Goal: Task Accomplishment & Management: Complete application form

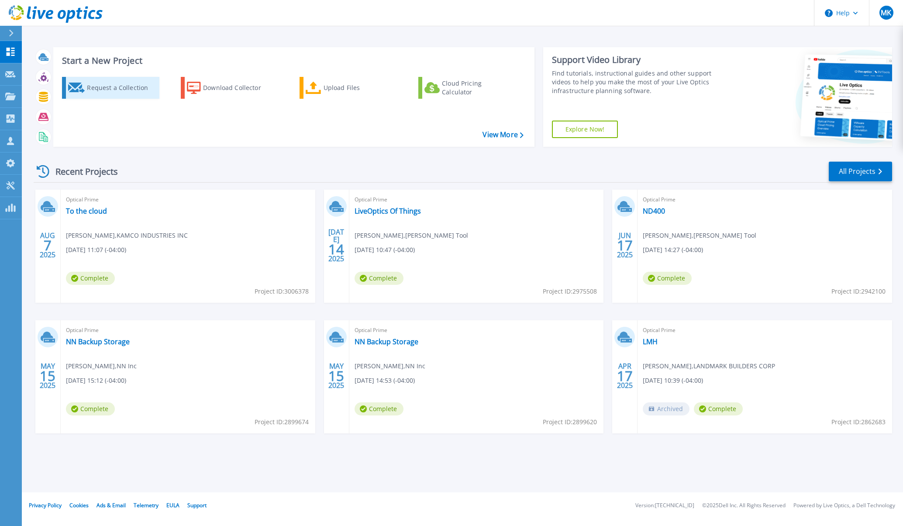
click at [108, 93] on div "Request a Collection" at bounding box center [122, 87] width 70 height 17
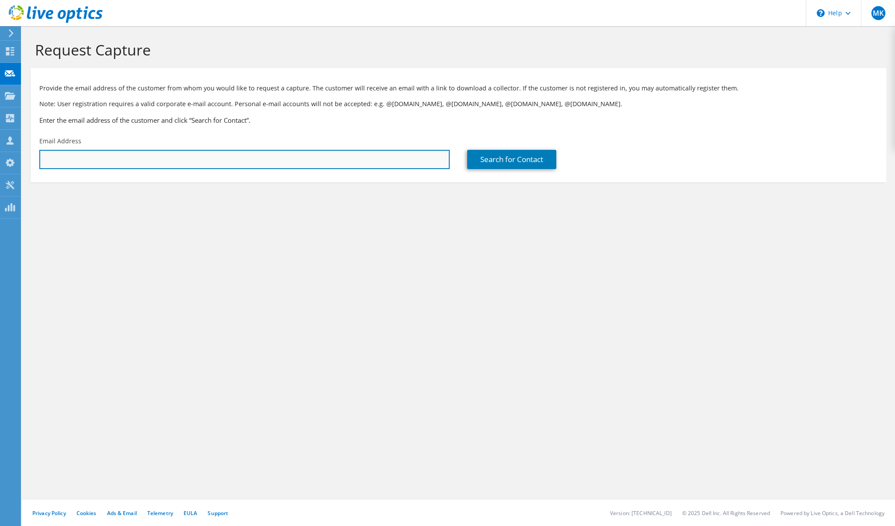
click at [93, 154] on input "text" at bounding box center [244, 159] width 410 height 19
paste input ""[PERSON_NAME]" <[EMAIL_ADDRESS][DOMAIN_NAME]>"
drag, startPoint x: 93, startPoint y: 155, endPoint x: 18, endPoint y: 155, distance: 75.6
click at [18, 155] on div "MK Partner Team Member [PERSON_NAME] [PERSON_NAME][EMAIL_ADDRESS][DOMAIN_NAME] …" at bounding box center [447, 263] width 895 height 526
click at [118, 158] on input "[PERSON_NAME][EMAIL_ADDRESS][DOMAIN_NAME]>" at bounding box center [244, 159] width 410 height 19
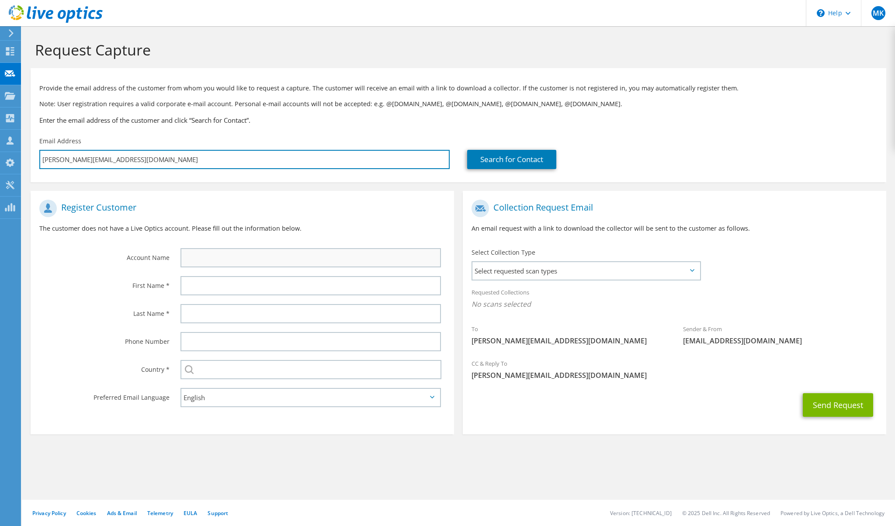
type input "[PERSON_NAME][EMAIL_ADDRESS][DOMAIN_NAME]"
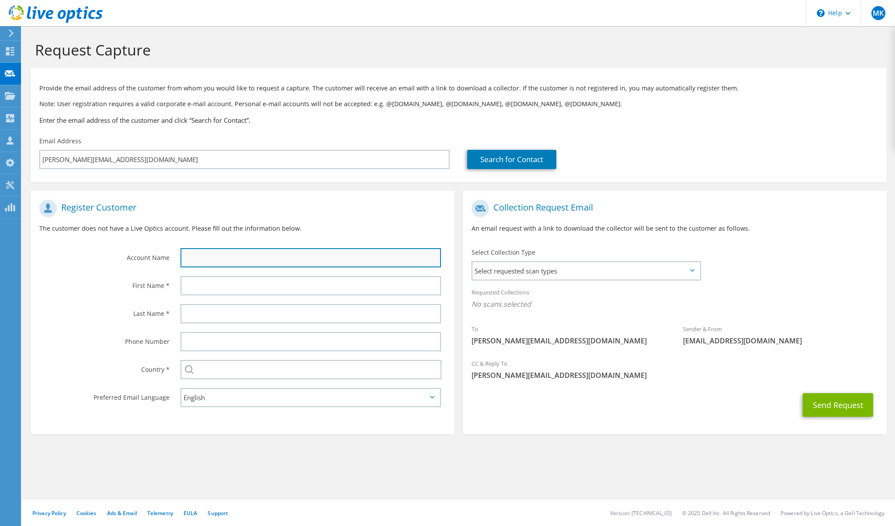
click at [232, 256] on input "text" at bounding box center [310, 257] width 260 height 19
type input "BRPH"
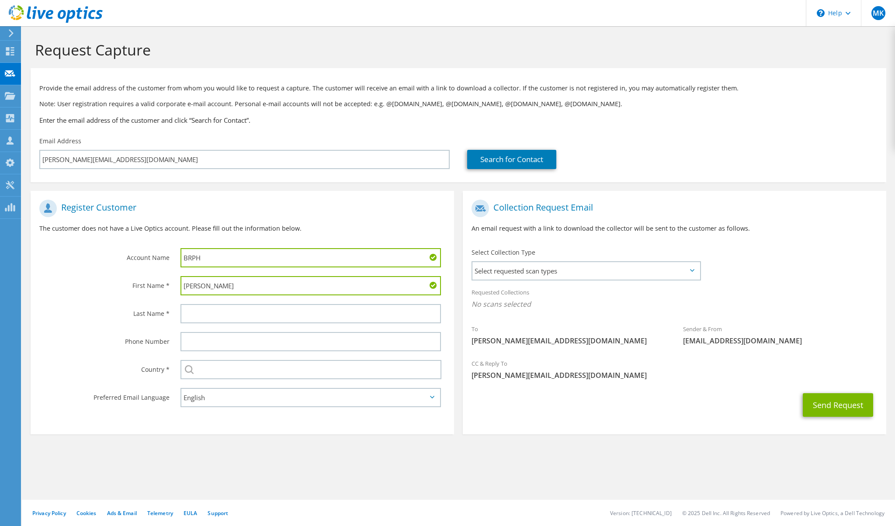
type input "[PERSON_NAME]"
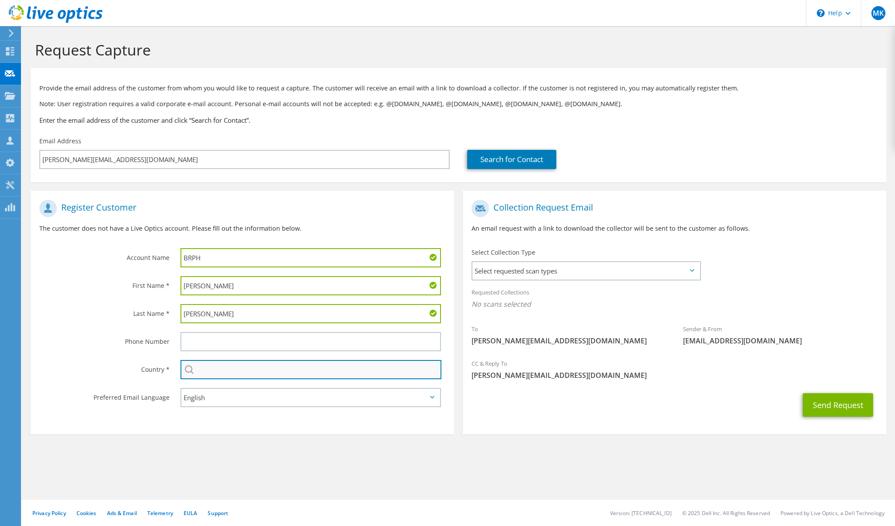
click at [233, 366] on input "text" at bounding box center [310, 369] width 261 height 19
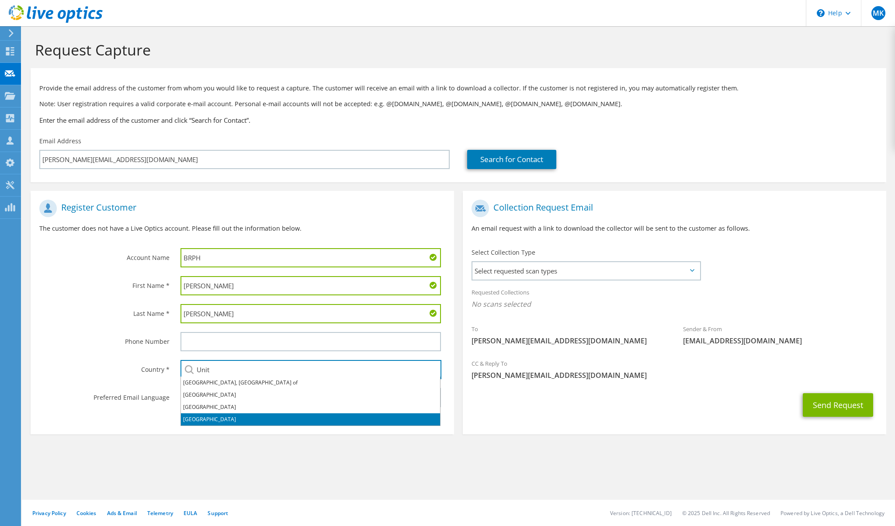
click at [218, 418] on li "[GEOGRAPHIC_DATA]" at bounding box center [310, 419] width 259 height 12
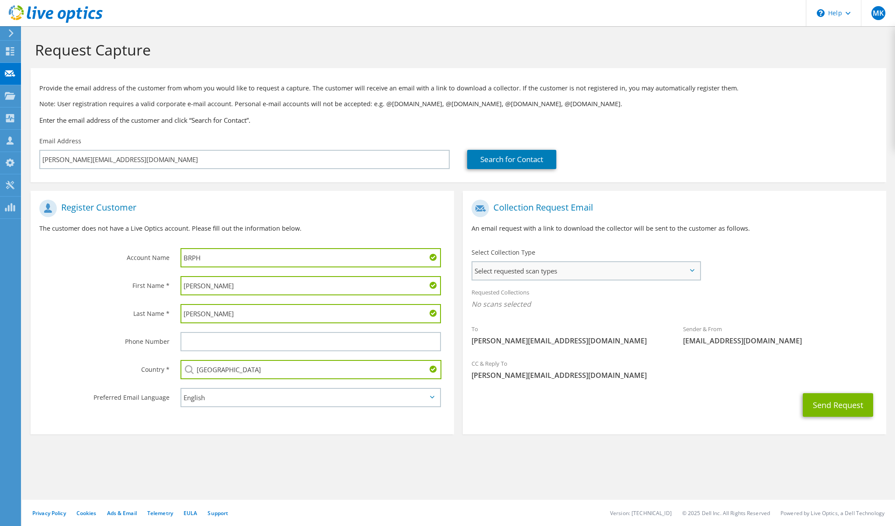
type input "[GEOGRAPHIC_DATA]"
click at [586, 268] on span "Select requested scan types" at bounding box center [585, 270] width 227 height 17
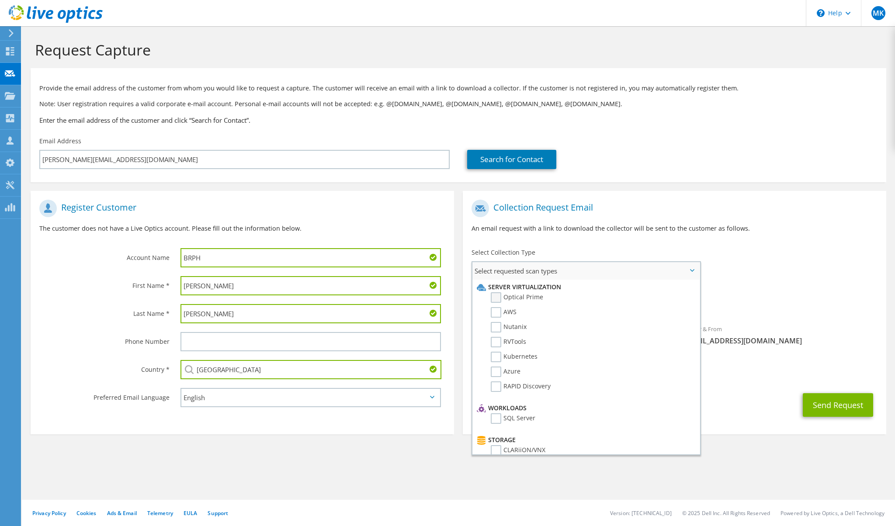
click at [494, 295] on label "Optical Prime" at bounding box center [517, 297] width 52 height 10
click at [0, 0] on input "Optical Prime" at bounding box center [0, 0] width 0 height 0
click at [495, 314] on label "AWS" at bounding box center [504, 312] width 26 height 10
click at [0, 0] on input "AWS" at bounding box center [0, 0] width 0 height 0
click at [493, 366] on label "Azure" at bounding box center [506, 371] width 30 height 10
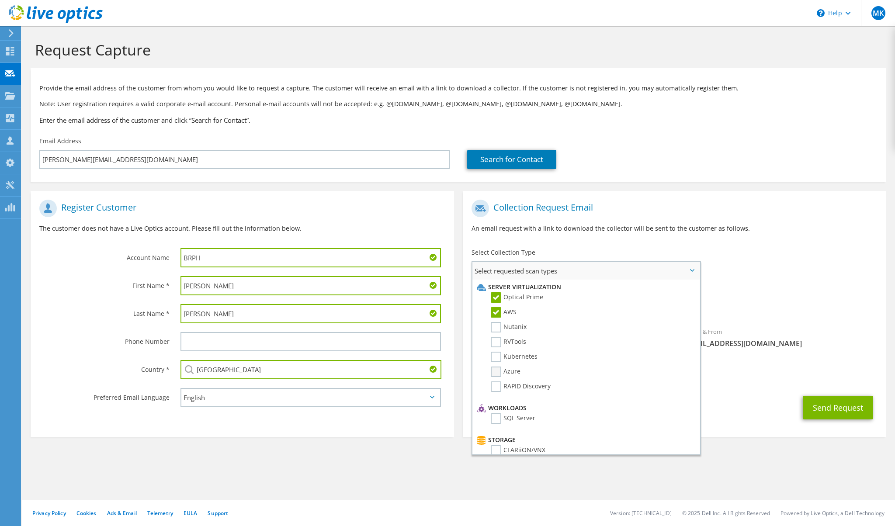
click at [0, 0] on input "Azure" at bounding box center [0, 0] width 0 height 0
click at [494, 339] on label "RVTools" at bounding box center [508, 342] width 35 height 10
click at [0, 0] on input "RVTools" at bounding box center [0, 0] width 0 height 0
click at [491, 323] on label "Nutanix" at bounding box center [509, 327] width 36 height 10
click at [0, 0] on input "Nutanix" at bounding box center [0, 0] width 0 height 0
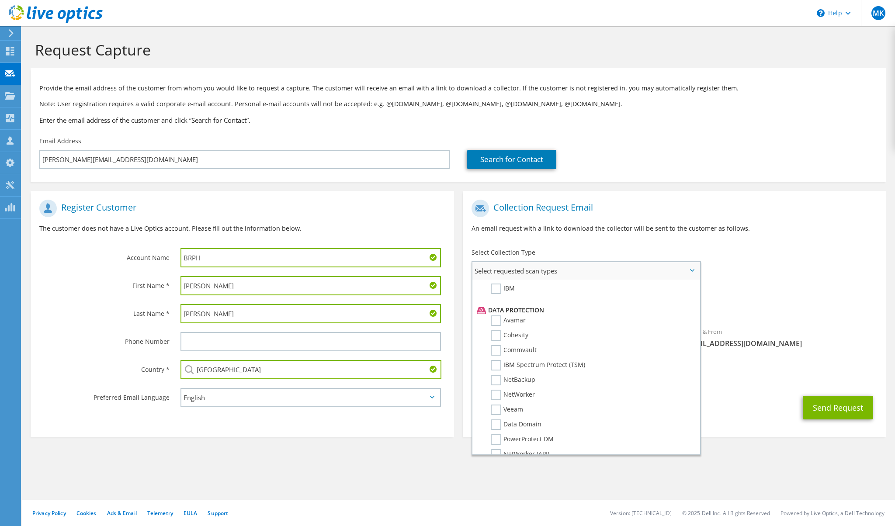
scroll to position [395, 0]
drag, startPoint x: 637, startPoint y: 437, endPoint x: 632, endPoint y: 436, distance: 4.6
click at [632, 455] on li "Dossier" at bounding box center [584, 462] width 221 height 15
click at [494, 455] on label "Dossier" at bounding box center [508, 460] width 35 height 10
click at [0, 0] on input "Dossier" at bounding box center [0, 0] width 0 height 0
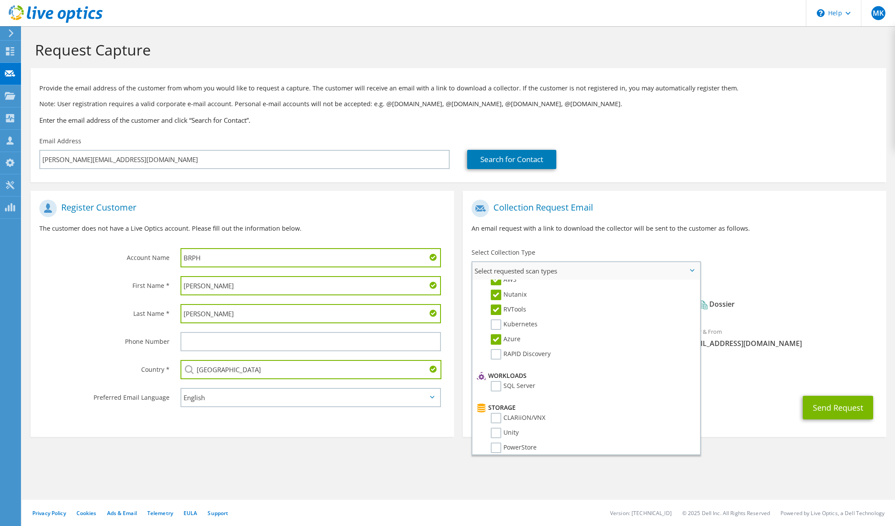
scroll to position [0, 0]
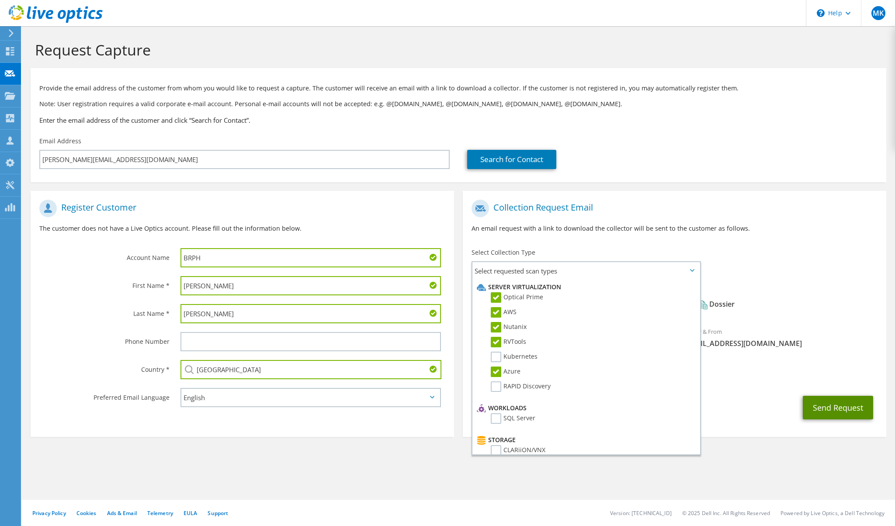
click at [836, 403] on button "Send Request" at bounding box center [837, 408] width 70 height 24
